Goal: Check status: Check status

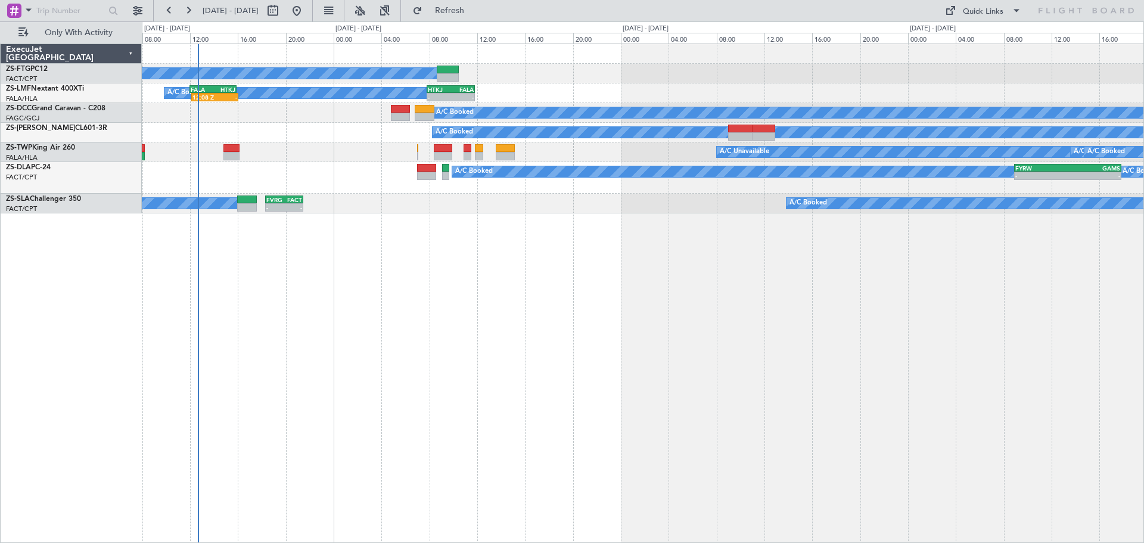
click at [326, 425] on div "A/C Booked A/C Booked A/C Booked 12:08 Z - FALA 12:00 Z HTKJ 15:55 Z - - HTKJ 0…" at bounding box center [643, 292] width 1002 height 499
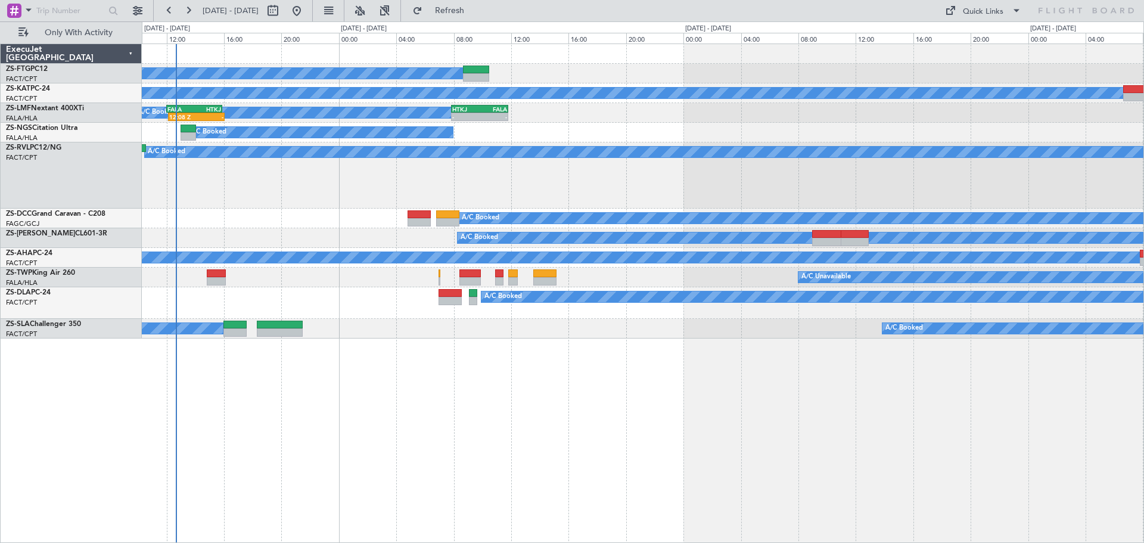
click at [521, 481] on div "A/C Booked A/C Unavailable A/C Booked A/C Booked 12:08 Z - FALA 12:00 Z HTKJ 15…" at bounding box center [643, 292] width 1002 height 499
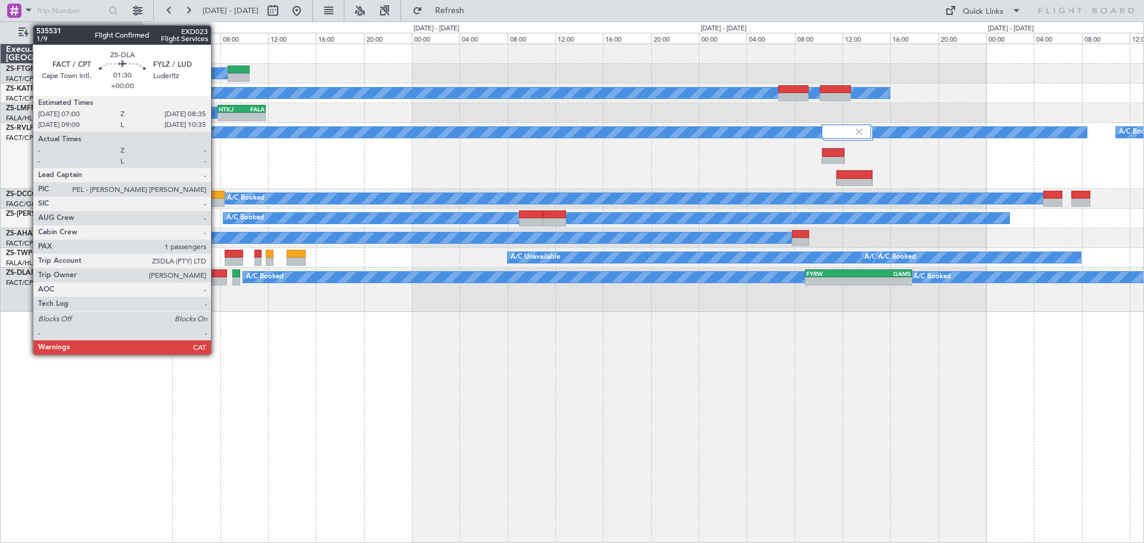
click at [216, 279] on div at bounding box center [216, 281] width 19 height 8
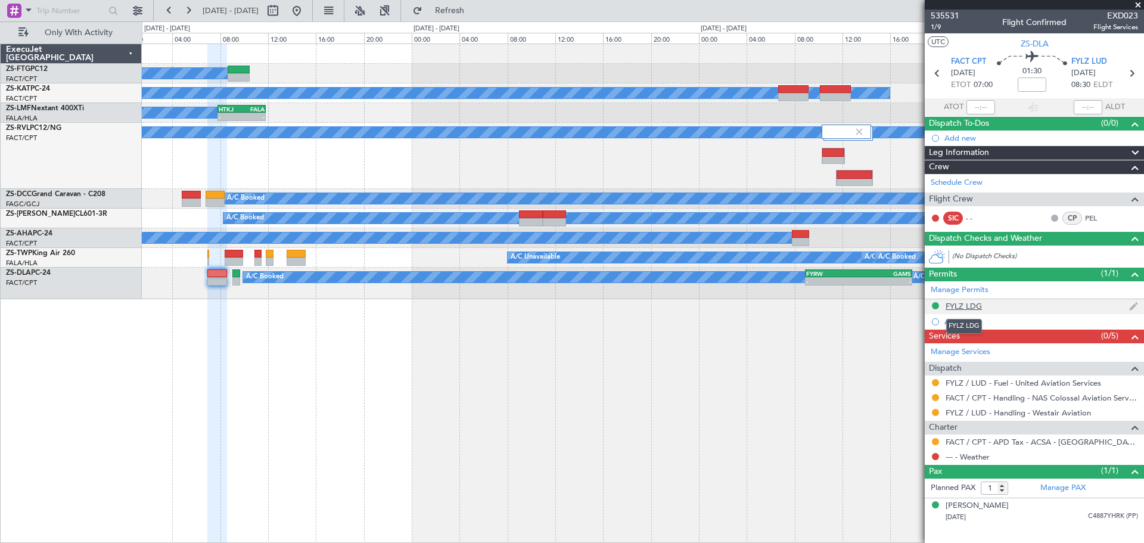
click at [955, 306] on div "FYLZ LDG" at bounding box center [963, 306] width 36 height 10
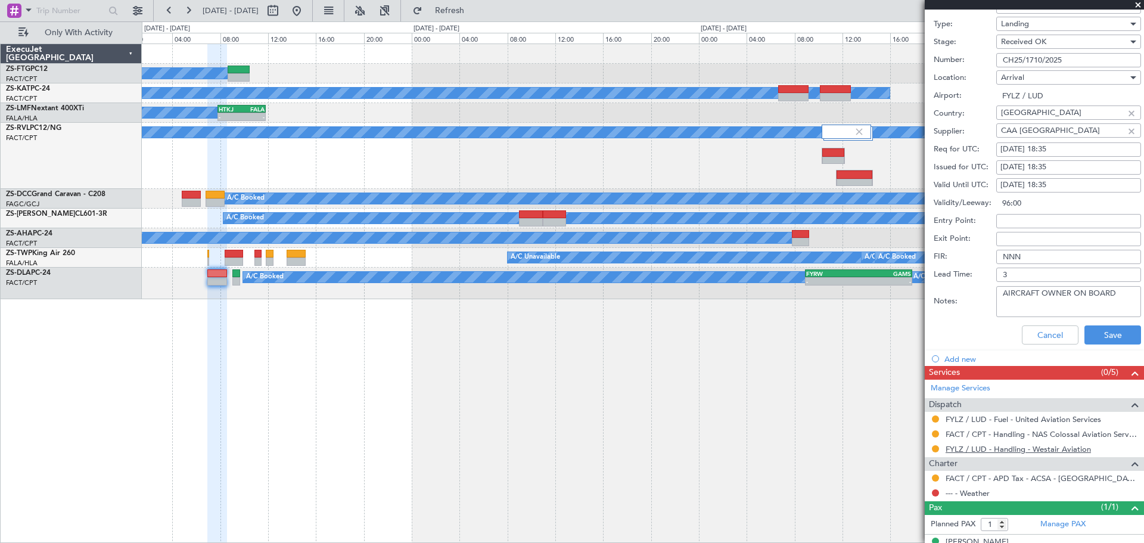
scroll to position [337, 0]
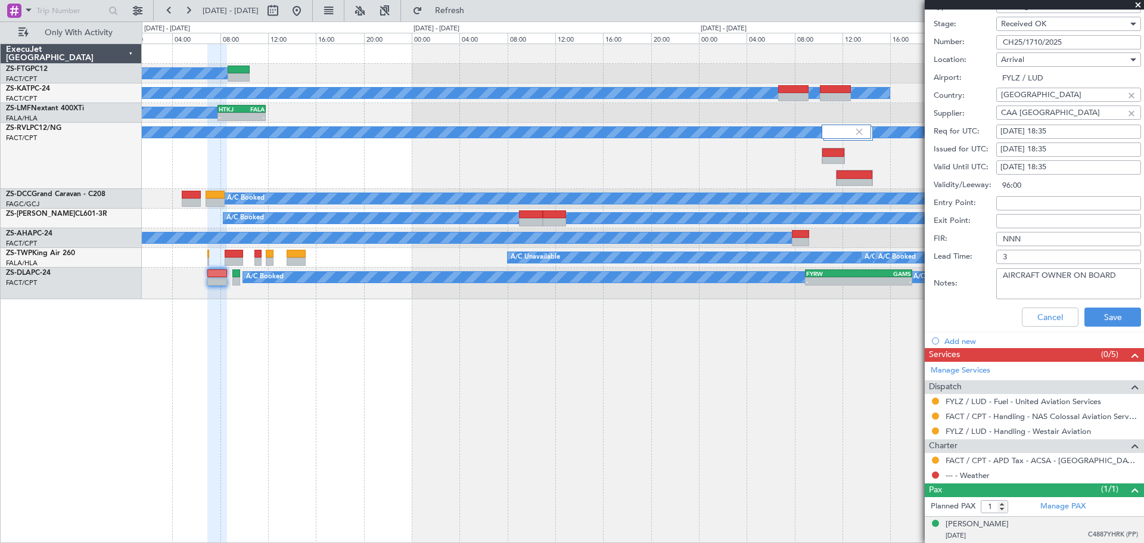
click at [1002, 524] on div "[PERSON_NAME] [DATE] C4887YHRK (PP)" at bounding box center [1041, 529] width 192 height 23
click at [980, 525] on div "[PERSON_NAME]" at bounding box center [976, 524] width 63 height 12
click at [1042, 316] on button "Cancel" at bounding box center [1049, 316] width 57 height 19
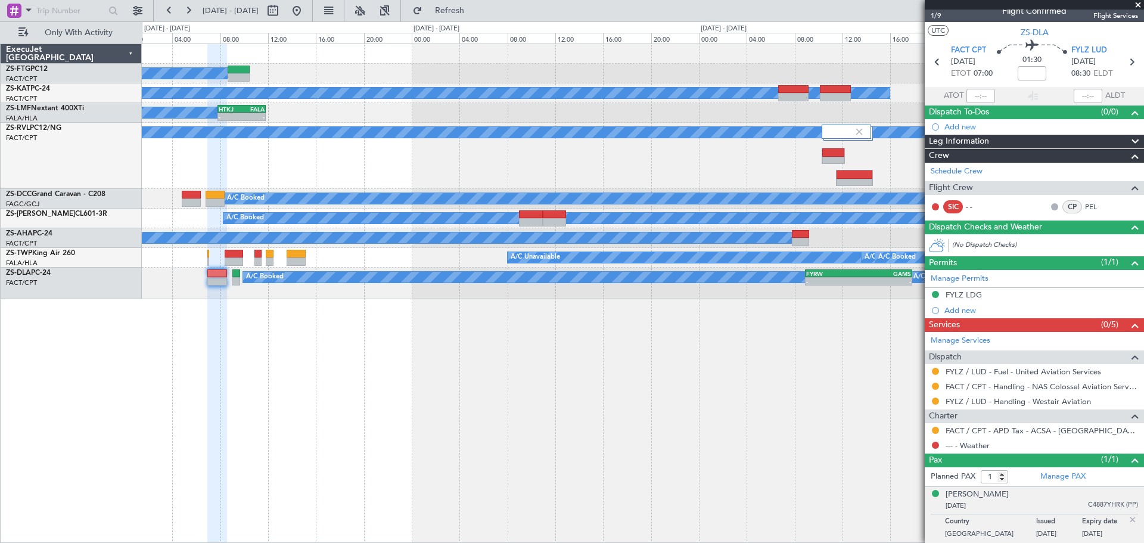
scroll to position [11, 0]
click at [1136, 2] on span at bounding box center [1138, 5] width 12 height 11
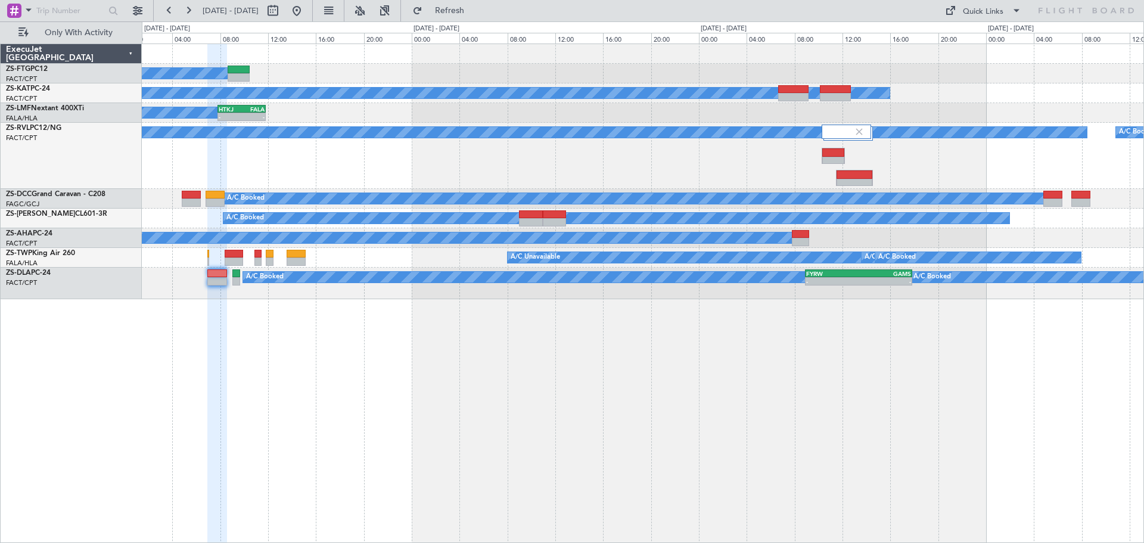
type input "0"
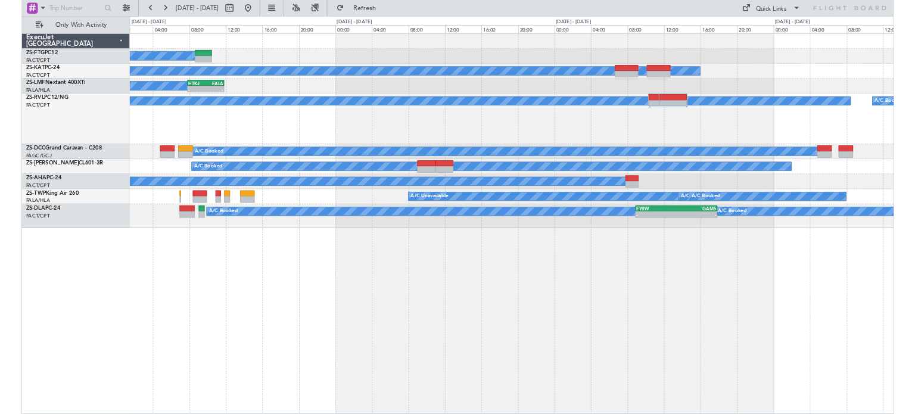
scroll to position [0, 0]
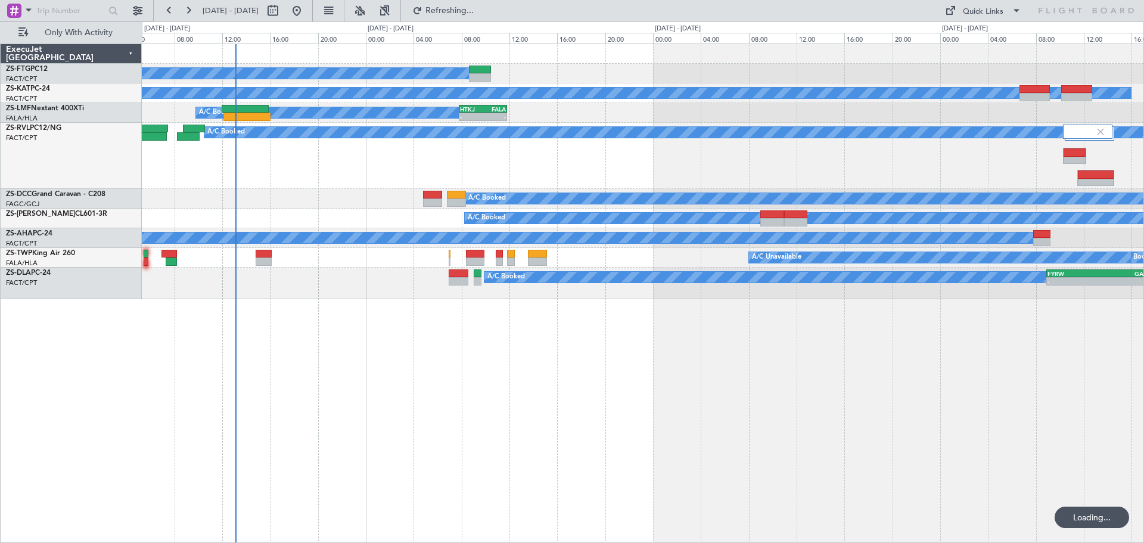
click at [517, 428] on div "A/C Booked A/C Unavailable A/C Booked A/C Booked - - HTKJ 07:50 Z FALA 11:50 Z …" at bounding box center [643, 292] width 1002 height 499
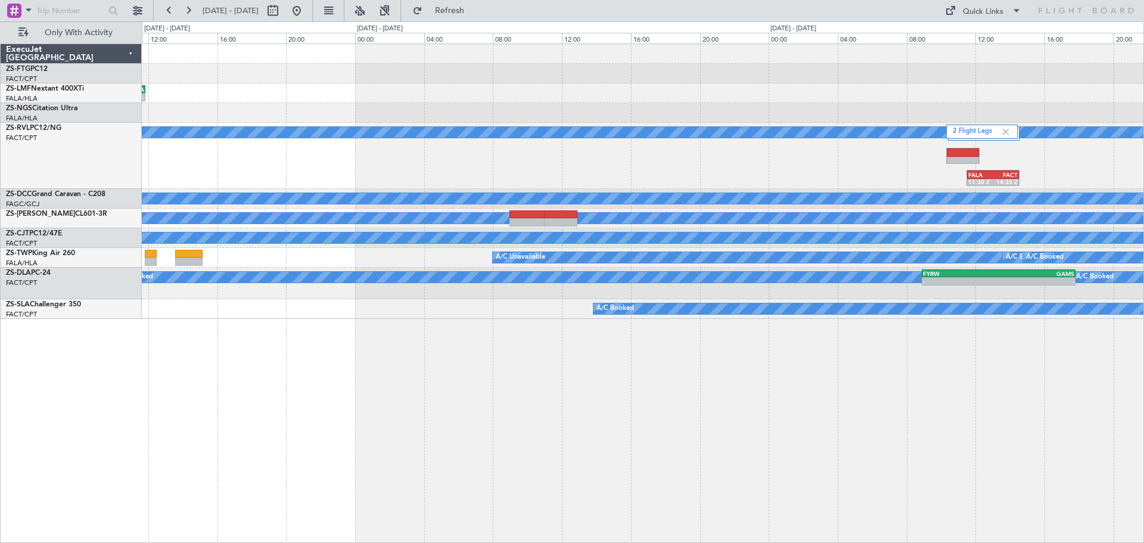
click at [325, 406] on div "A/C Booked - - HTKJ 07:50 Z FALA 11:50 Z A/C Booked A/C Booked A/C Booked A/C B…" at bounding box center [643, 292] width 1002 height 499
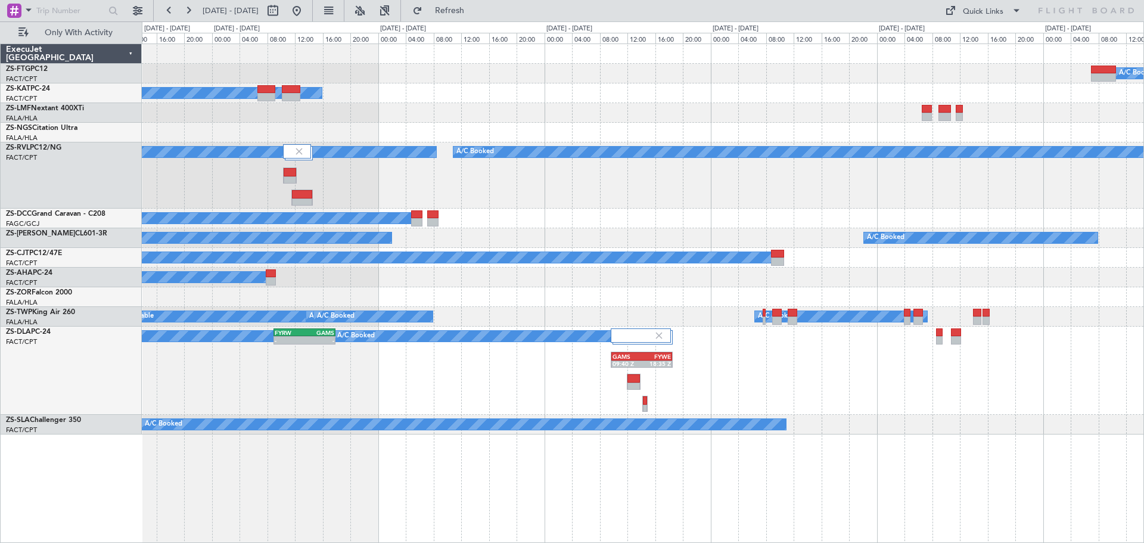
click at [459, 445] on div "A/C Booked A/C Booked A/C Booked A/C Unavailable A/C Booked A/C Booked A/C Book…" at bounding box center [643, 292] width 1002 height 499
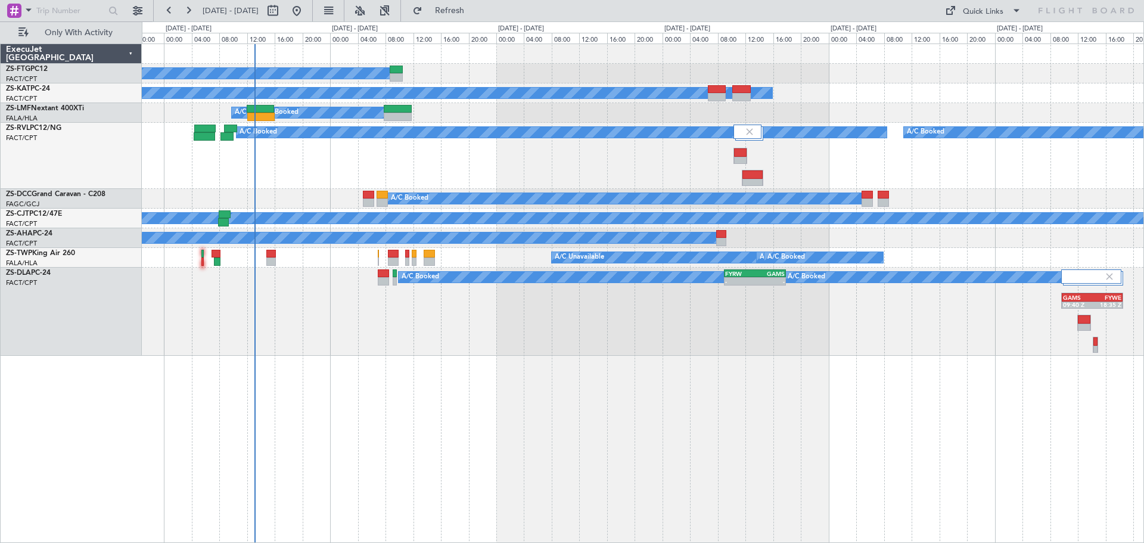
click at [690, 420] on div "A/C Booked A/C Unavailable A/C Booked A/C Booked A/C Booked A/C Booked A/C Book…" at bounding box center [643, 292] width 1002 height 499
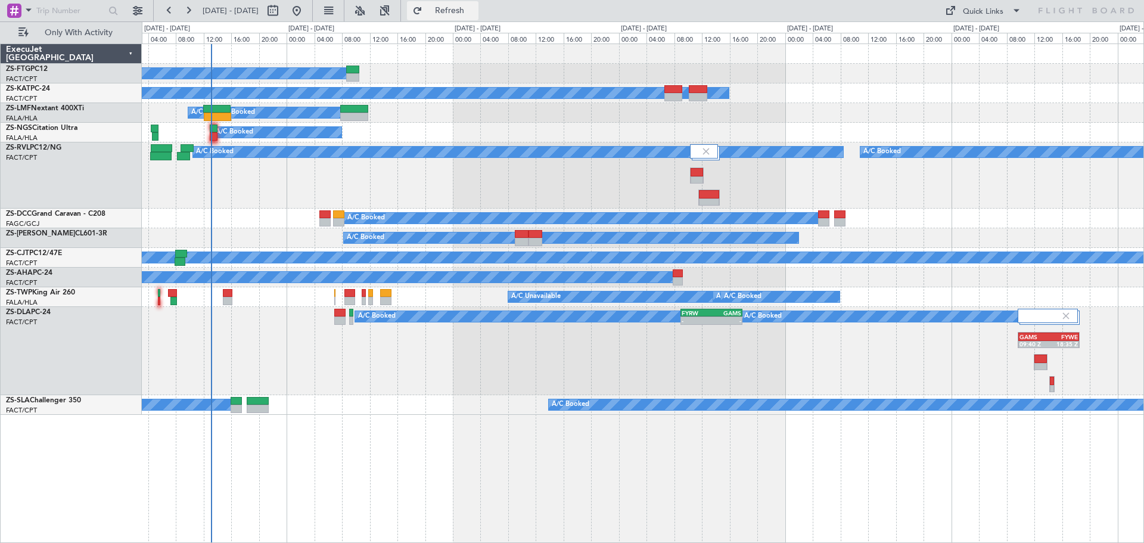
click at [501, 491] on div "A/C Booked A/C Unavailable A/C Booked A/C Booked A/C Booked A/C Booked A/C Book…" at bounding box center [643, 292] width 1002 height 499
